Goal: Task Accomplishment & Management: Use online tool/utility

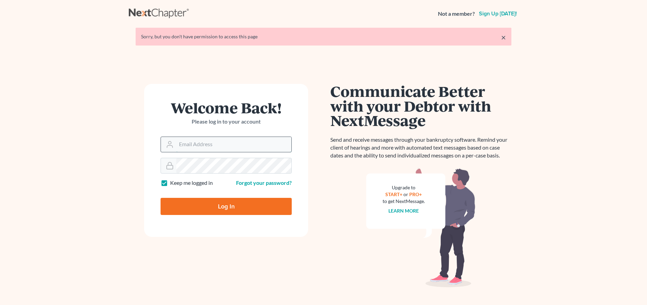
click at [222, 147] on input "Email Address" at bounding box center [233, 144] width 115 height 15
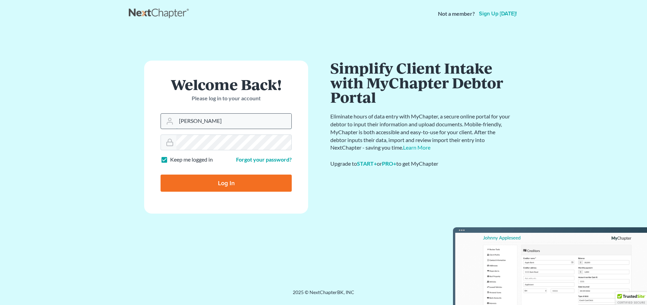
type input "[PERSON_NAME][EMAIL_ADDRESS][DOMAIN_NAME]"
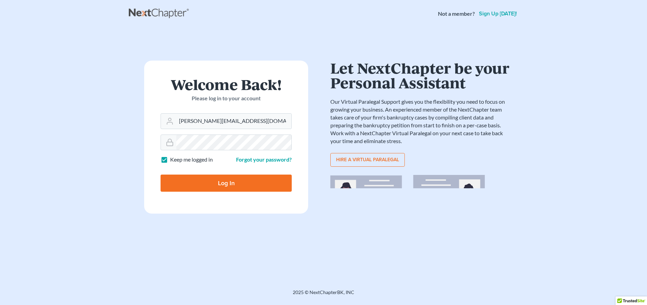
click at [218, 177] on input "Log In" at bounding box center [226, 182] width 131 height 17
type input "Thinking..."
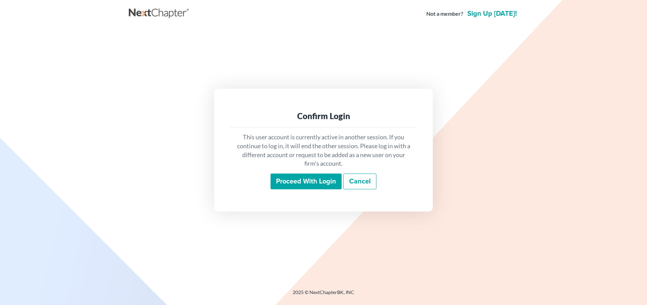
click at [325, 183] on input "Proceed with login" at bounding box center [306, 181] width 71 height 16
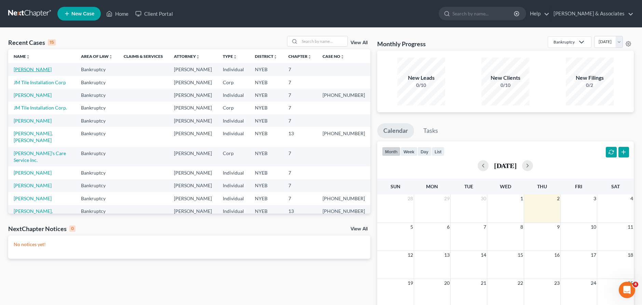
click at [32, 69] on link "[PERSON_NAME]" at bounding box center [33, 69] width 38 height 6
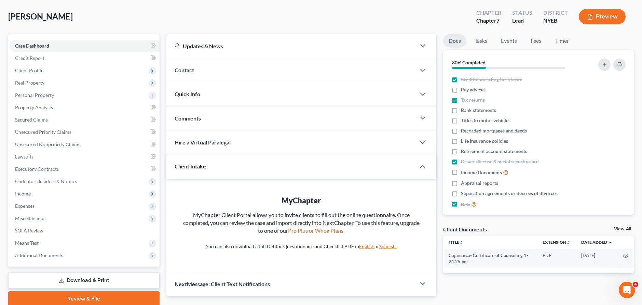
scroll to position [59, 0]
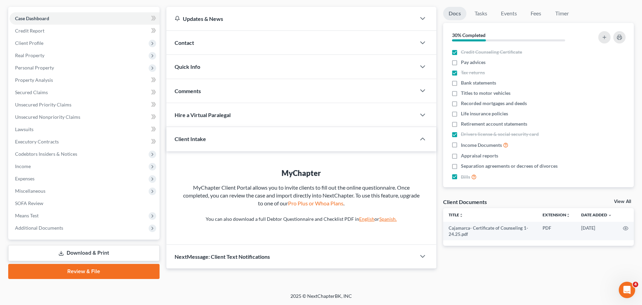
click at [366, 220] on link "English" at bounding box center [366, 219] width 15 height 6
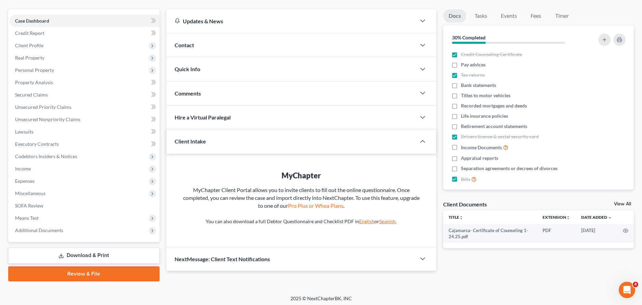
scroll to position [0, 0]
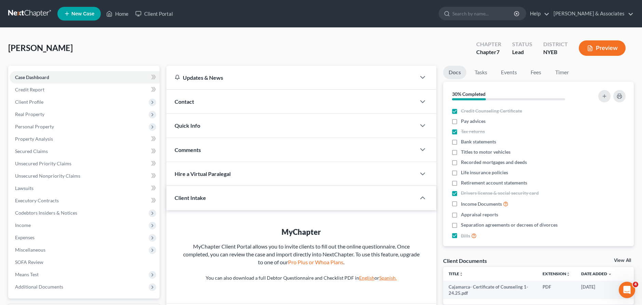
click at [43, 15] on link at bounding box center [30, 14] width 44 height 12
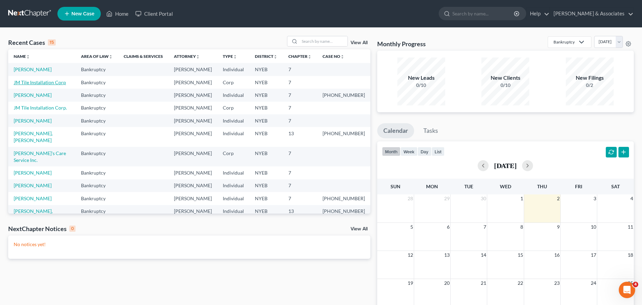
click at [40, 83] on link "JM Tile Installation Corp" at bounding box center [40, 82] width 52 height 6
select select "10"
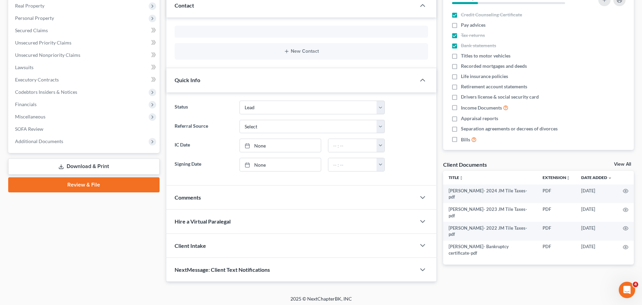
scroll to position [99, 0]
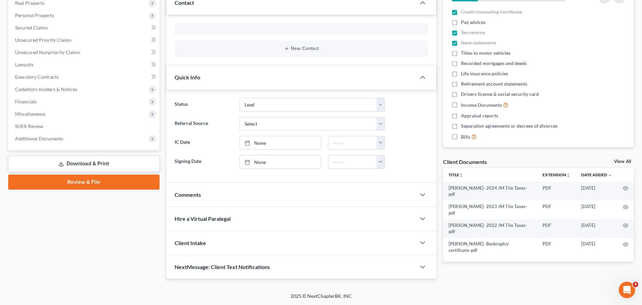
click at [257, 247] on div "Client Intake" at bounding box center [291, 243] width 250 height 24
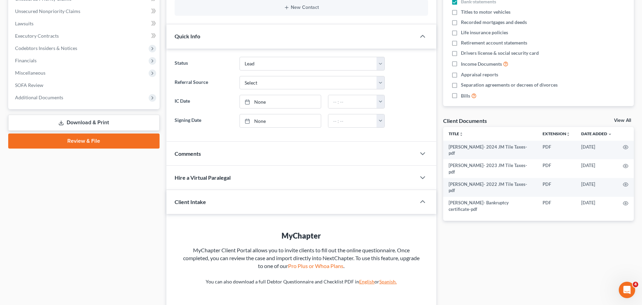
scroll to position [192, 0]
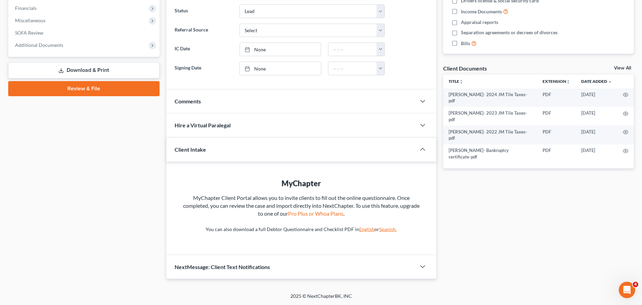
click at [361, 231] on link "English" at bounding box center [366, 229] width 15 height 6
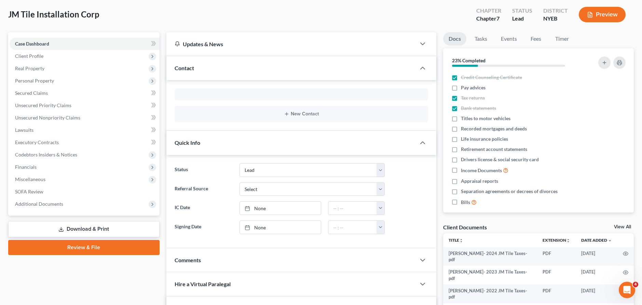
scroll to position [0, 0]
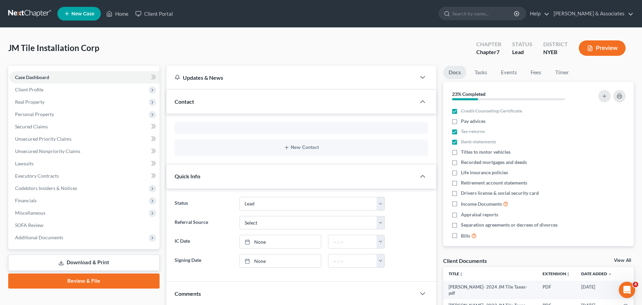
click at [405, 51] on div "JM Tile Installation Corp Upgraded Chapter Chapter 7 Status Lead District NYEB …" at bounding box center [321, 51] width 626 height 30
